Goal: Information Seeking & Learning: Learn about a topic

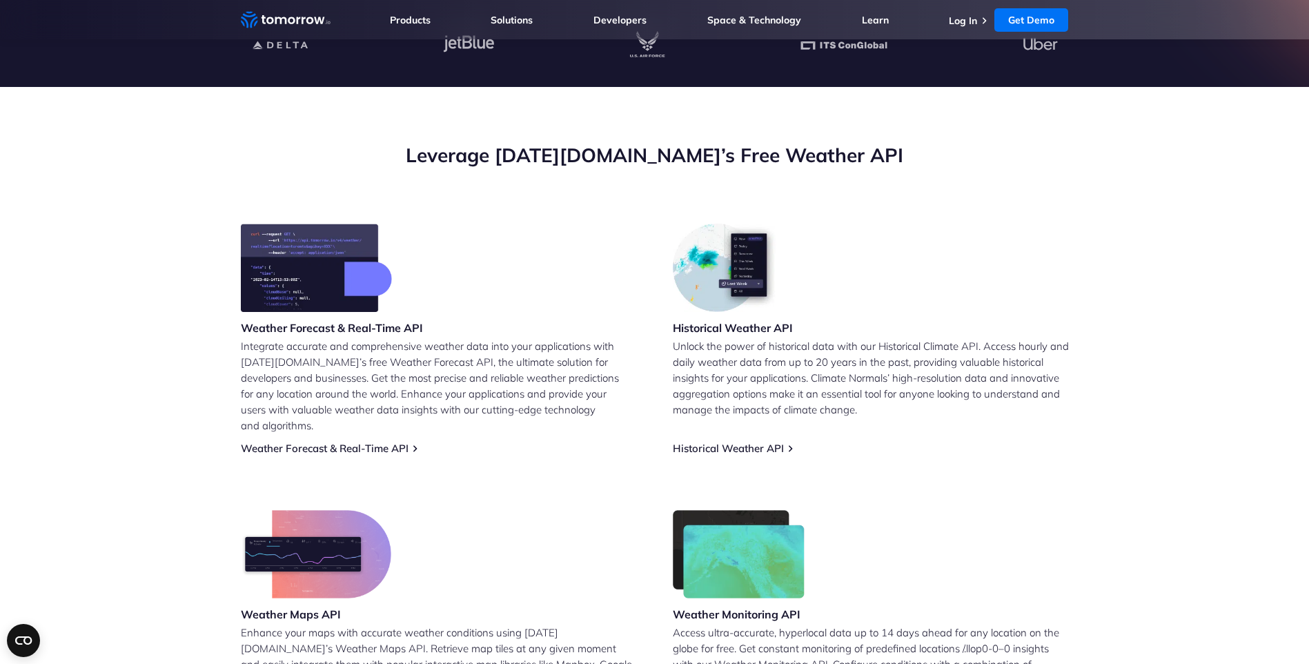
scroll to position [414, 0]
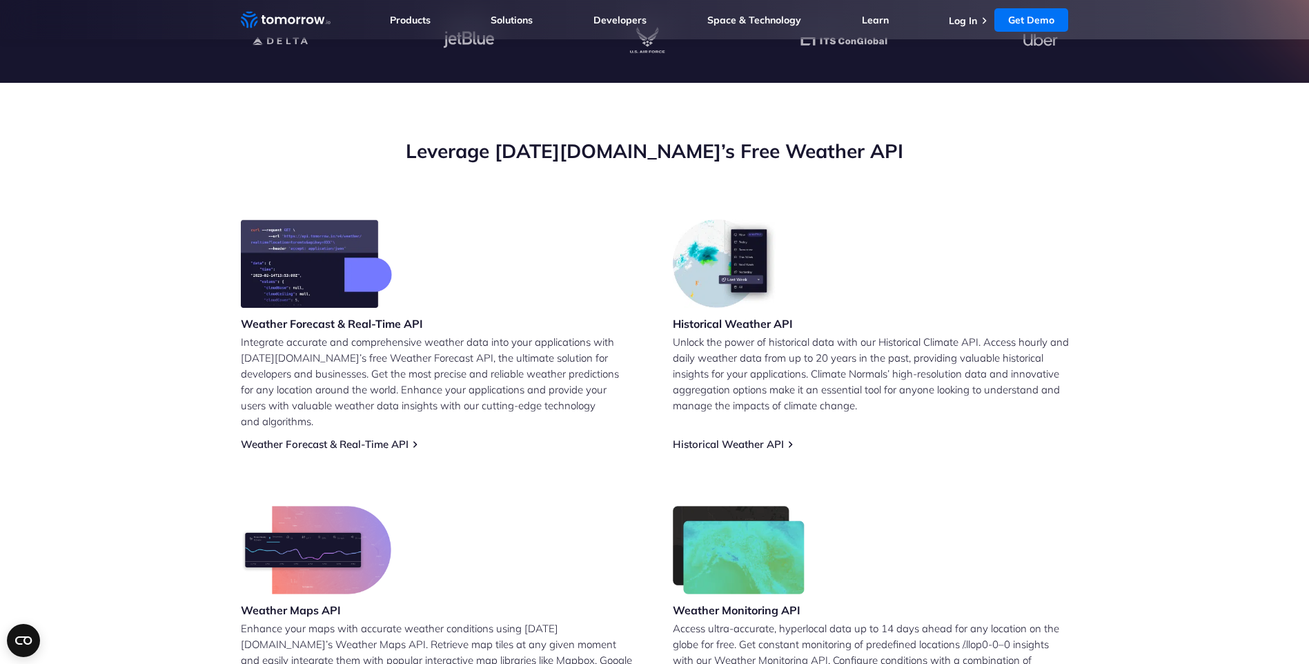
click at [306, 277] on img at bounding box center [316, 263] width 151 height 88
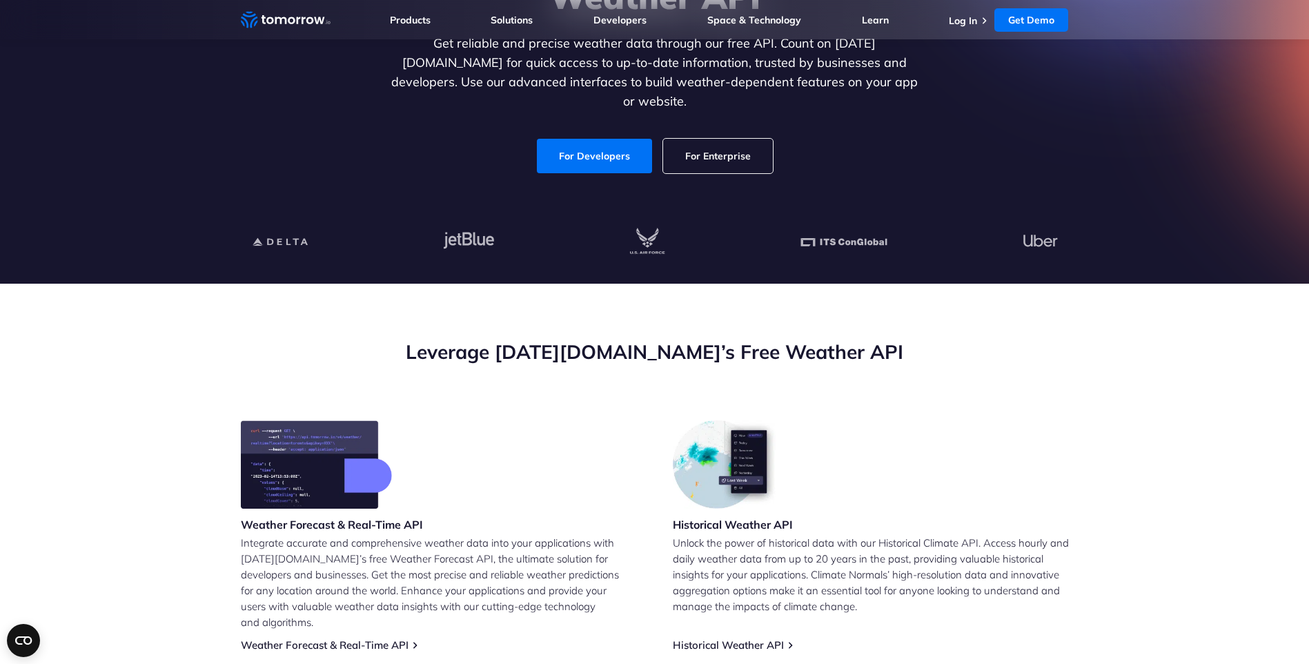
scroll to position [0, 0]
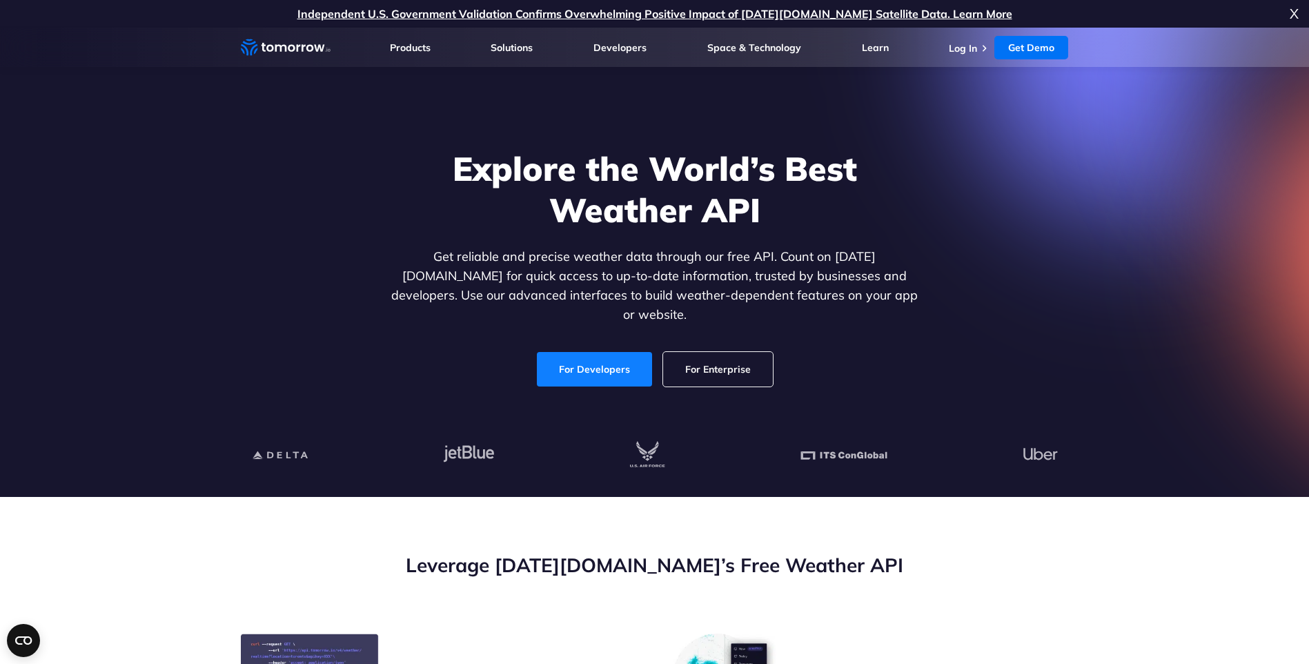
click at [596, 360] on link "For Developers" at bounding box center [594, 369] width 115 height 35
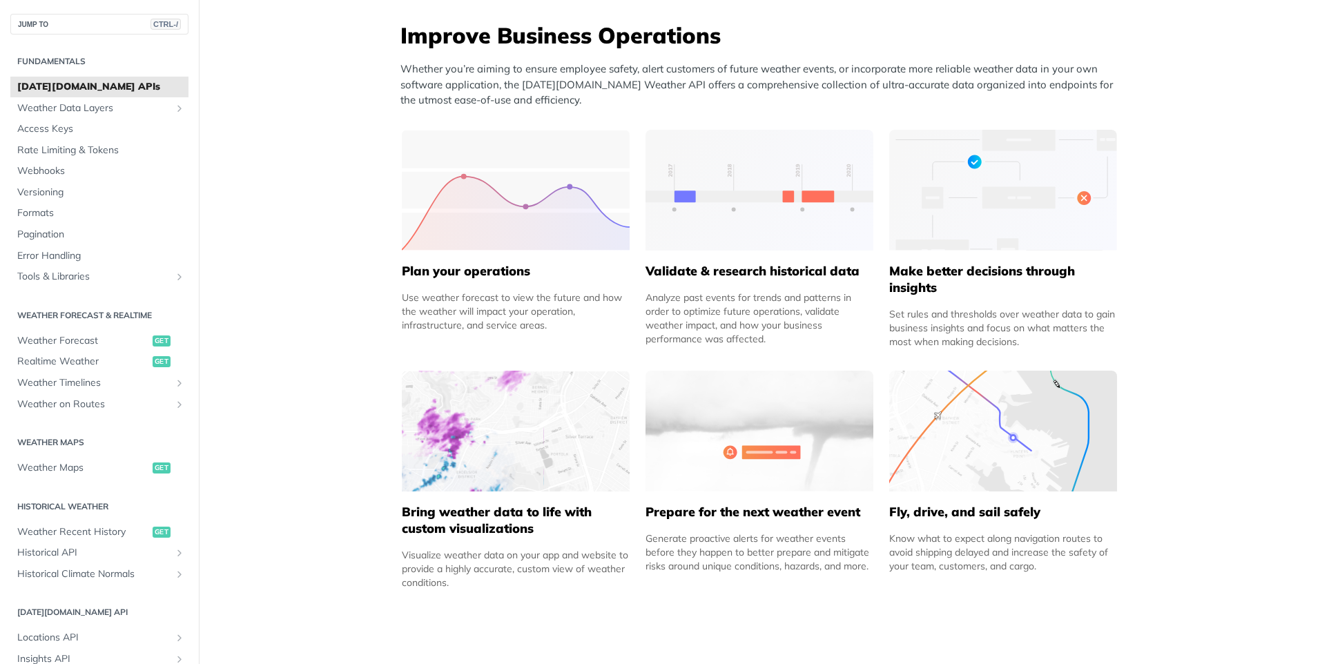
scroll to position [414, 0]
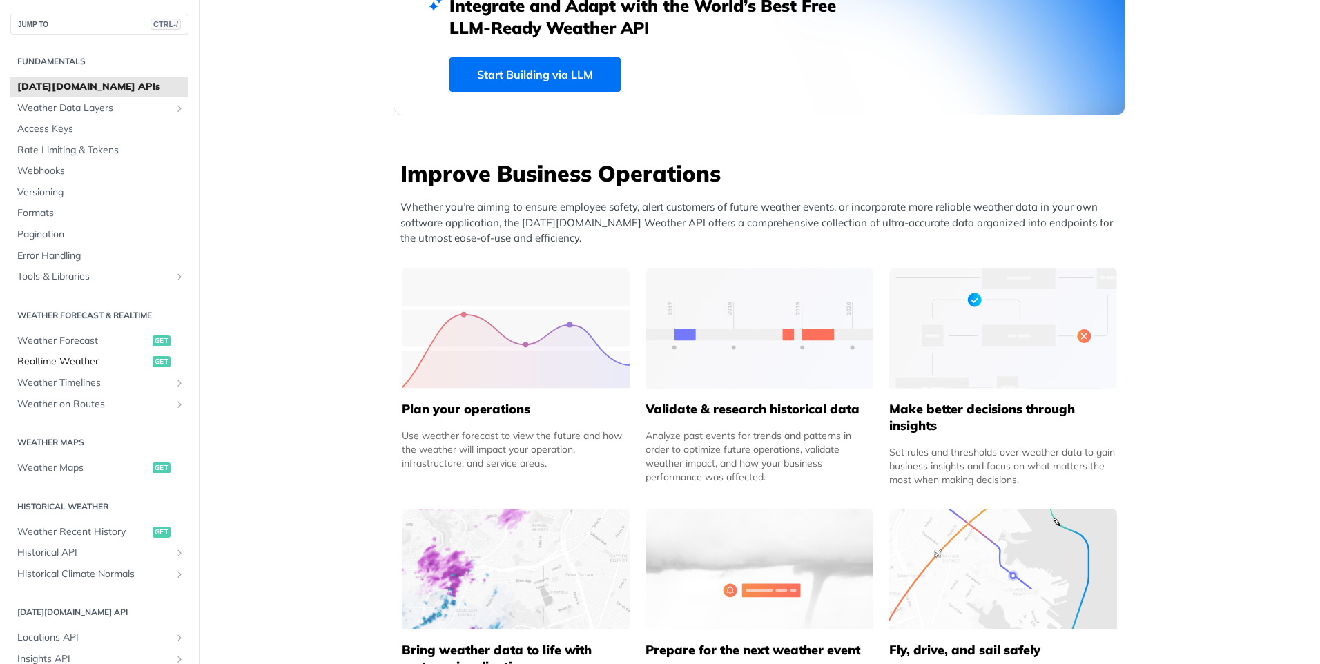
click at [73, 362] on span "Realtime Weather" at bounding box center [83, 362] width 132 height 14
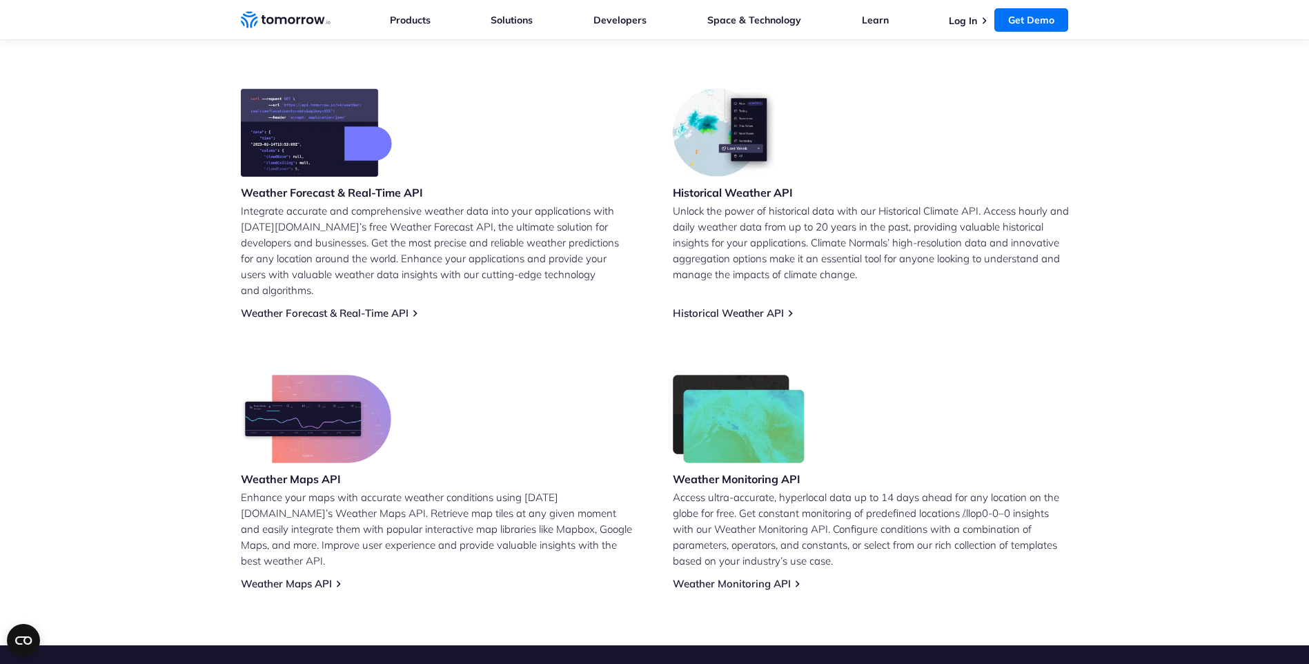
scroll to position [553, 0]
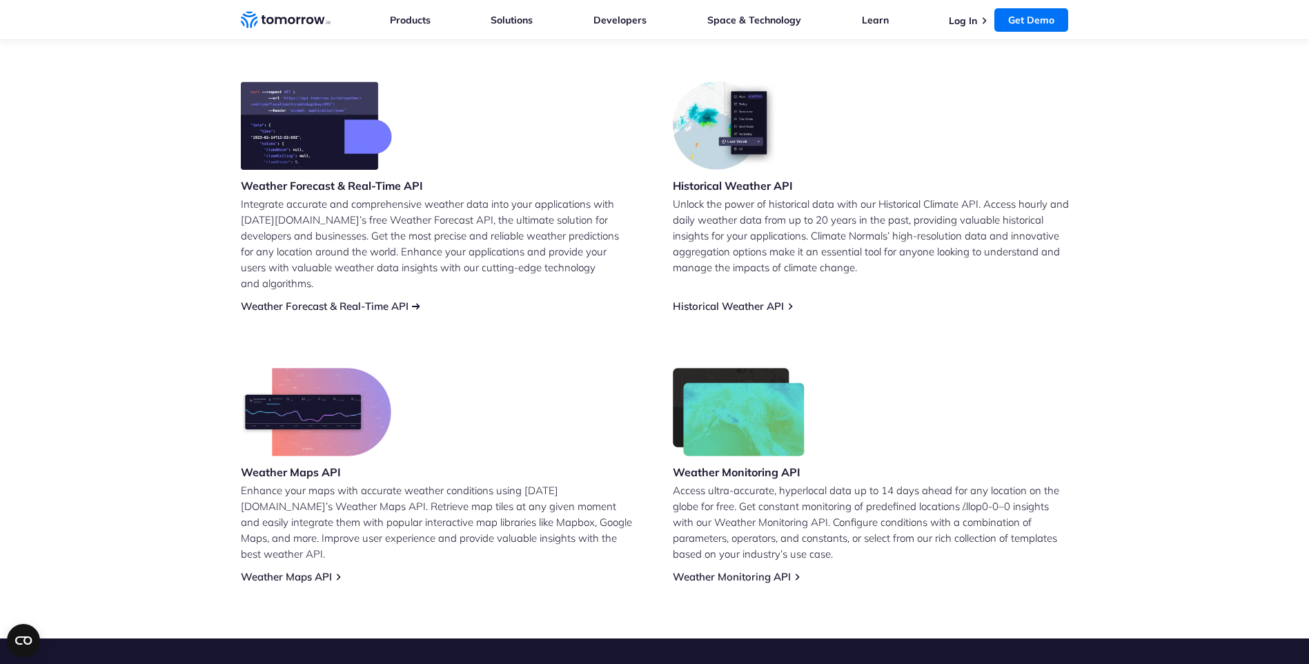
click at [342, 300] on link "Weather Forecast & Real-Time API" at bounding box center [325, 306] width 168 height 13
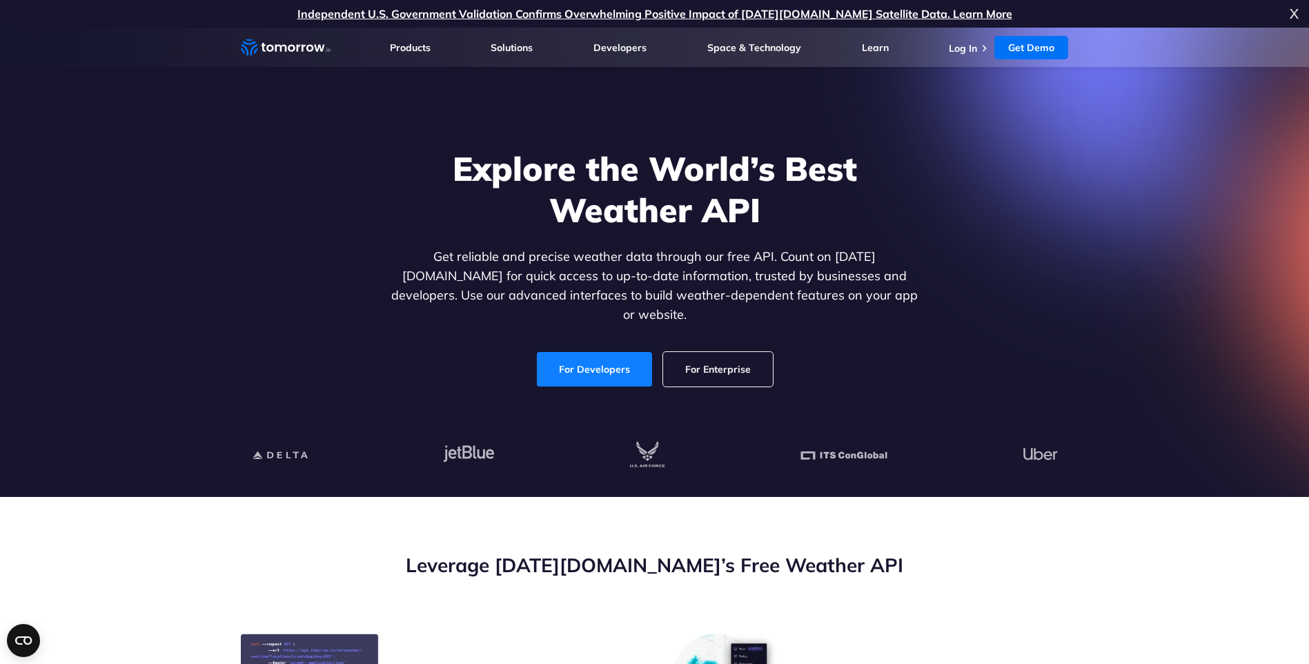
click at [584, 358] on link "For Developers" at bounding box center [594, 369] width 115 height 35
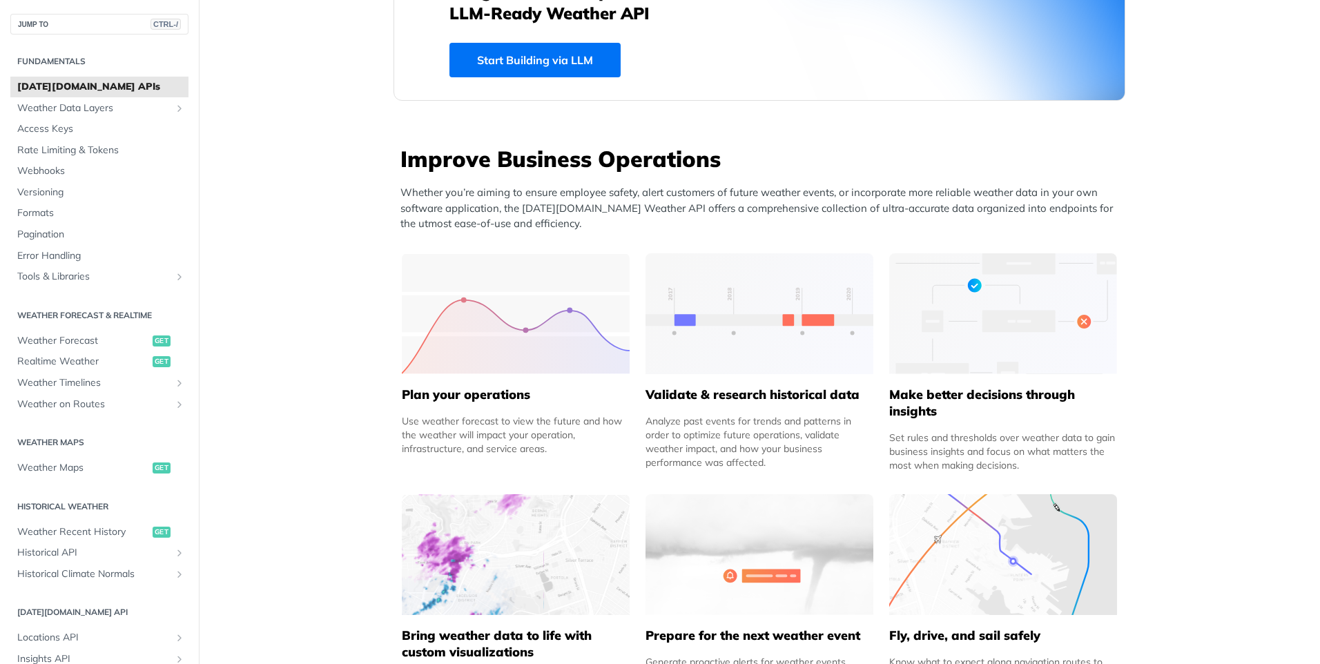
scroll to position [414, 0]
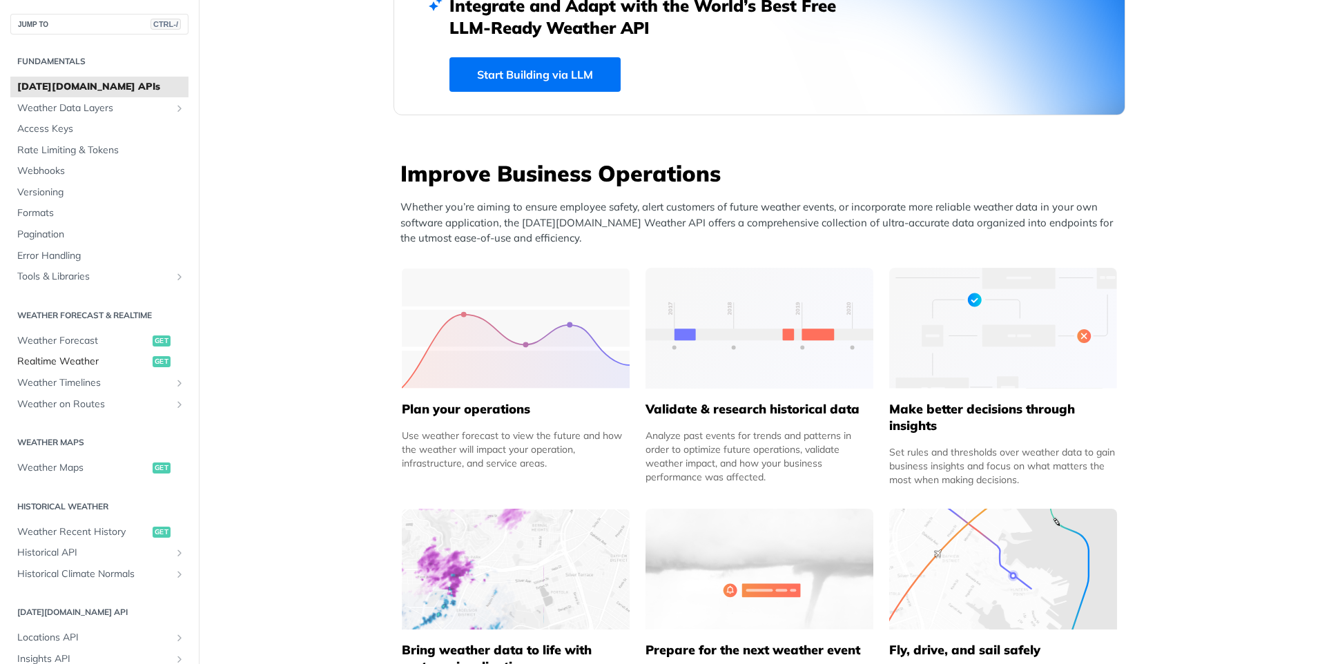
click at [153, 361] on span "get" at bounding box center [162, 361] width 18 height 11
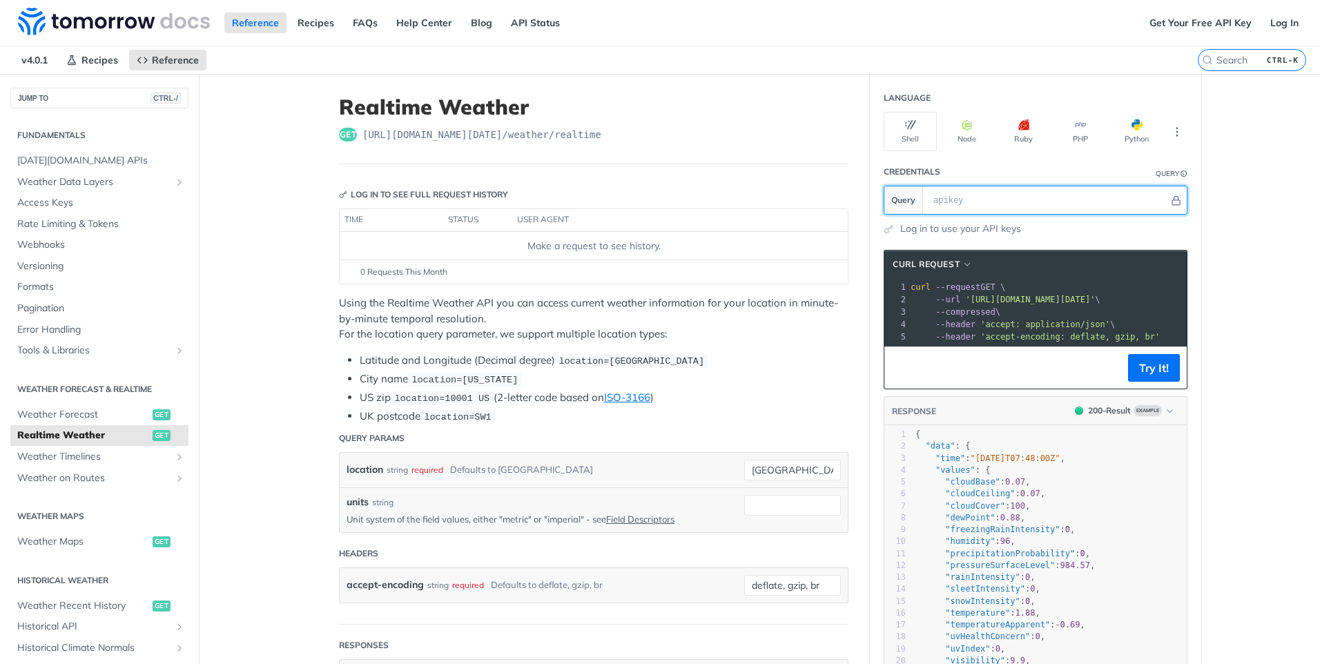
click at [957, 204] on input "text" at bounding box center [1047, 200] width 242 height 28
click at [364, 26] on link "FAQs" at bounding box center [365, 22] width 40 height 21
